Goal: Task Accomplishment & Management: Use online tool/utility

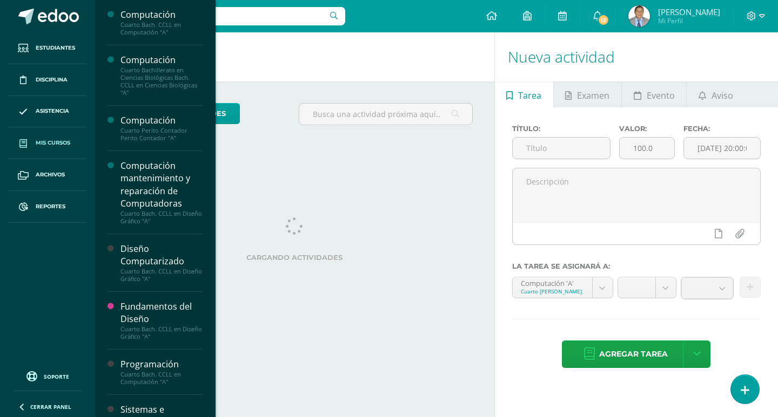
click at [49, 141] on span "Mis cursos" at bounding box center [53, 143] width 35 height 9
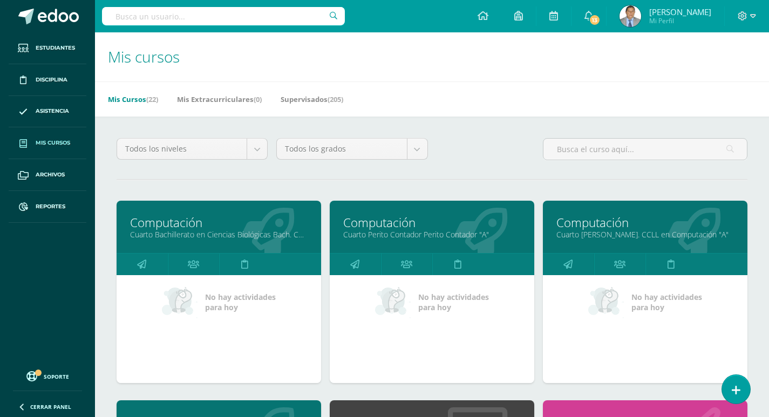
click at [422, 236] on link "Cuarto Perito Contador Perito Contador "A"" at bounding box center [432, 234] width 178 height 10
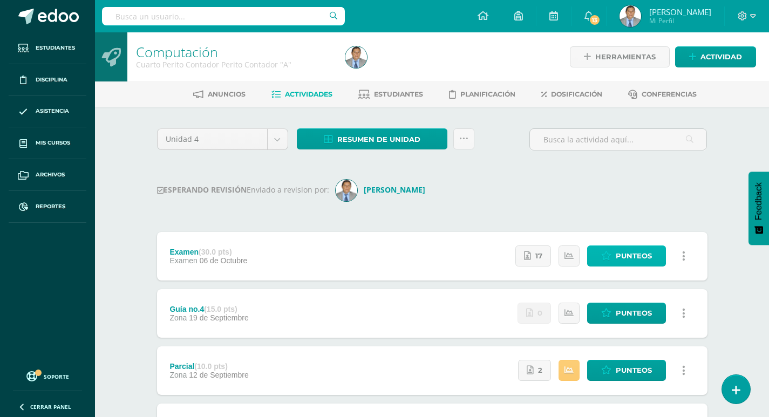
click at [613, 257] on link "Punteos" at bounding box center [626, 256] width 79 height 21
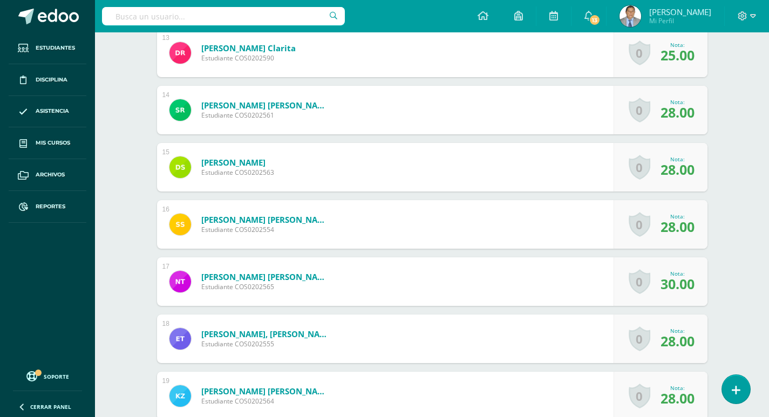
scroll to position [1052, 0]
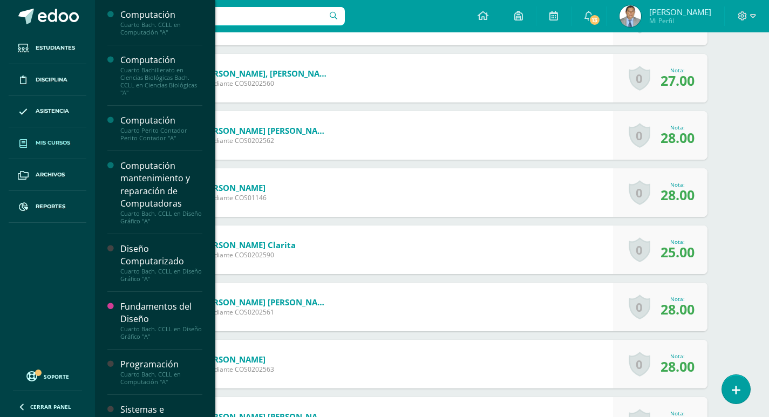
click at [65, 138] on link "Mis cursos" at bounding box center [48, 143] width 78 height 32
